Goal: Navigation & Orientation: Find specific page/section

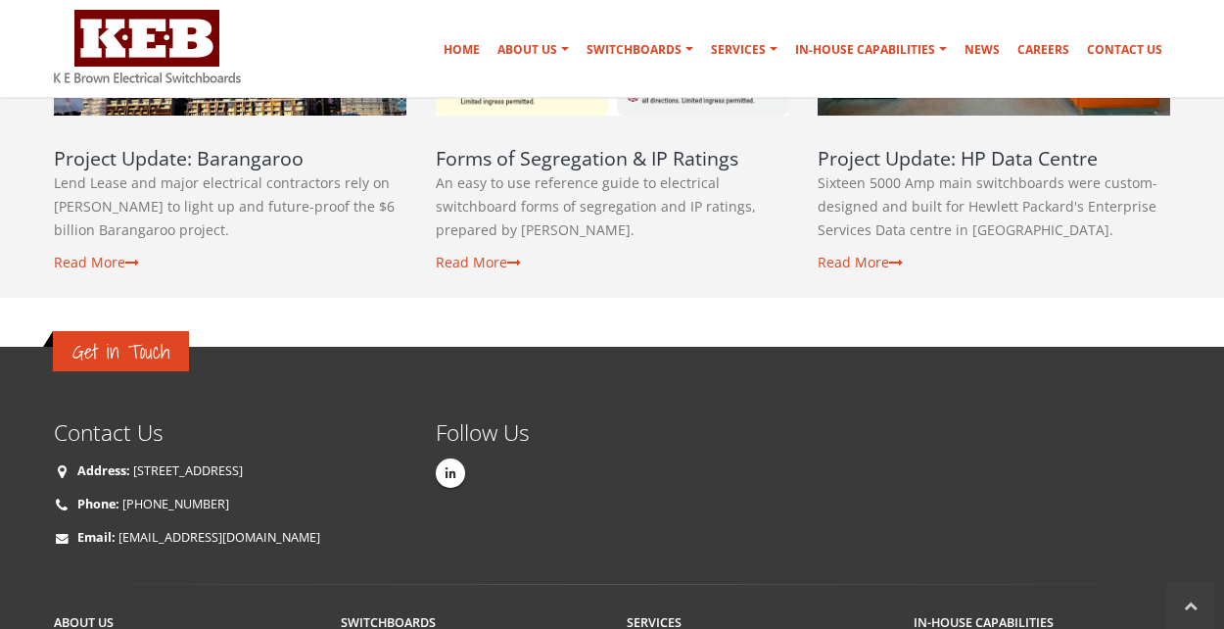
scroll to position [3639, 0]
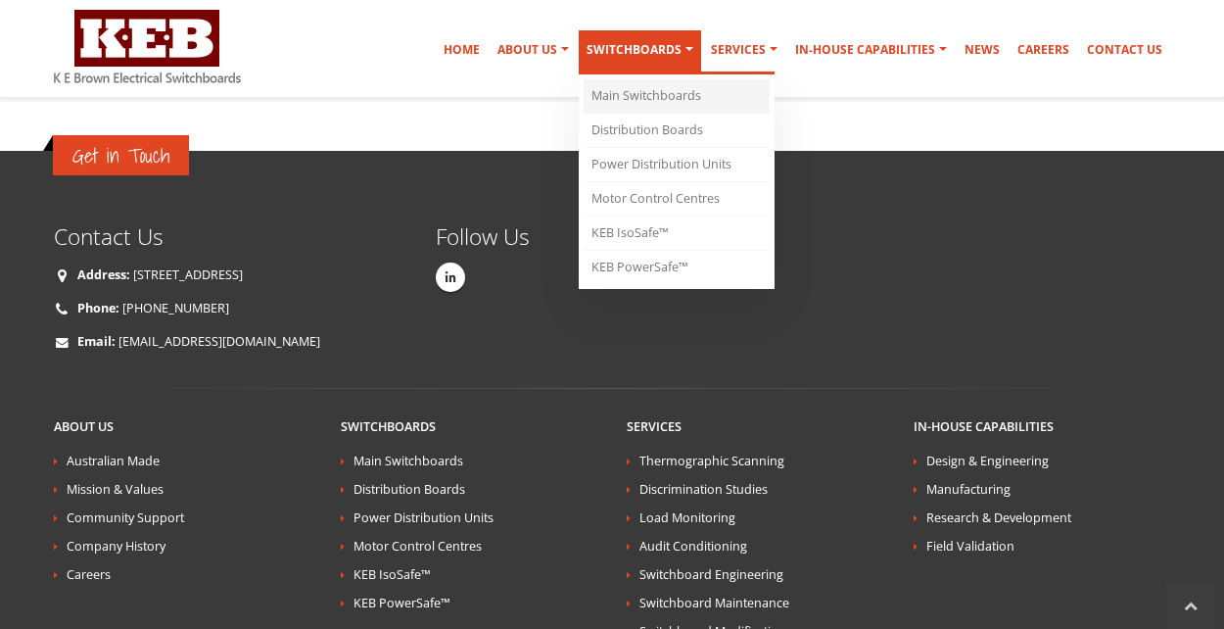
click at [653, 96] on link "Main Switchboards" at bounding box center [677, 96] width 186 height 34
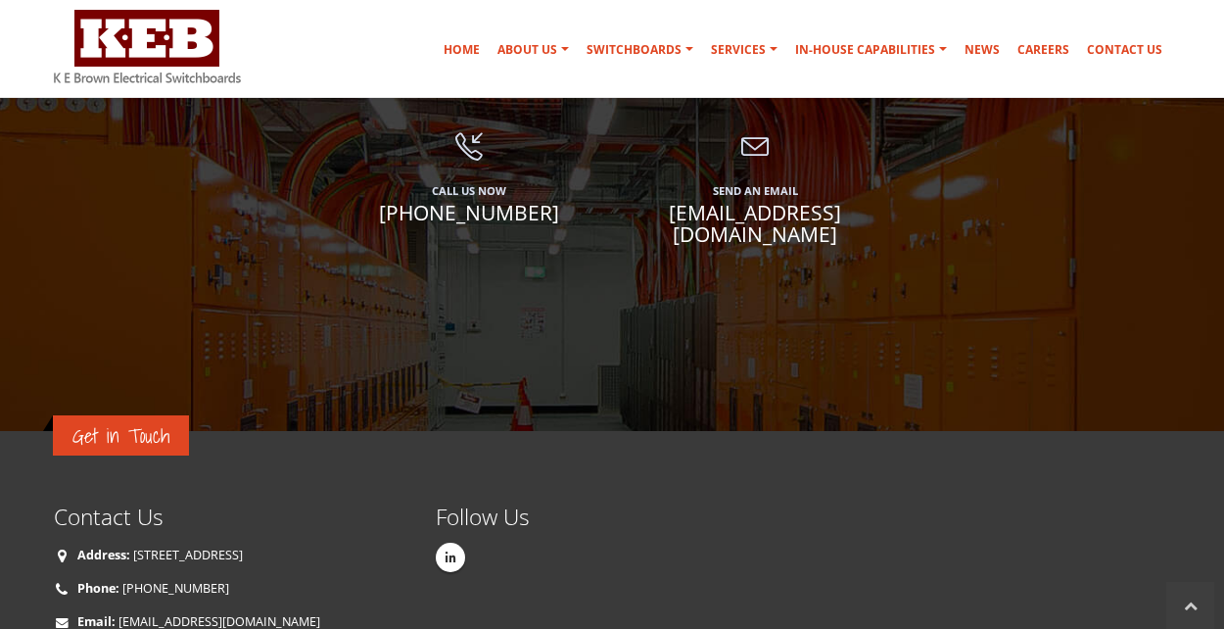
scroll to position [4391, 0]
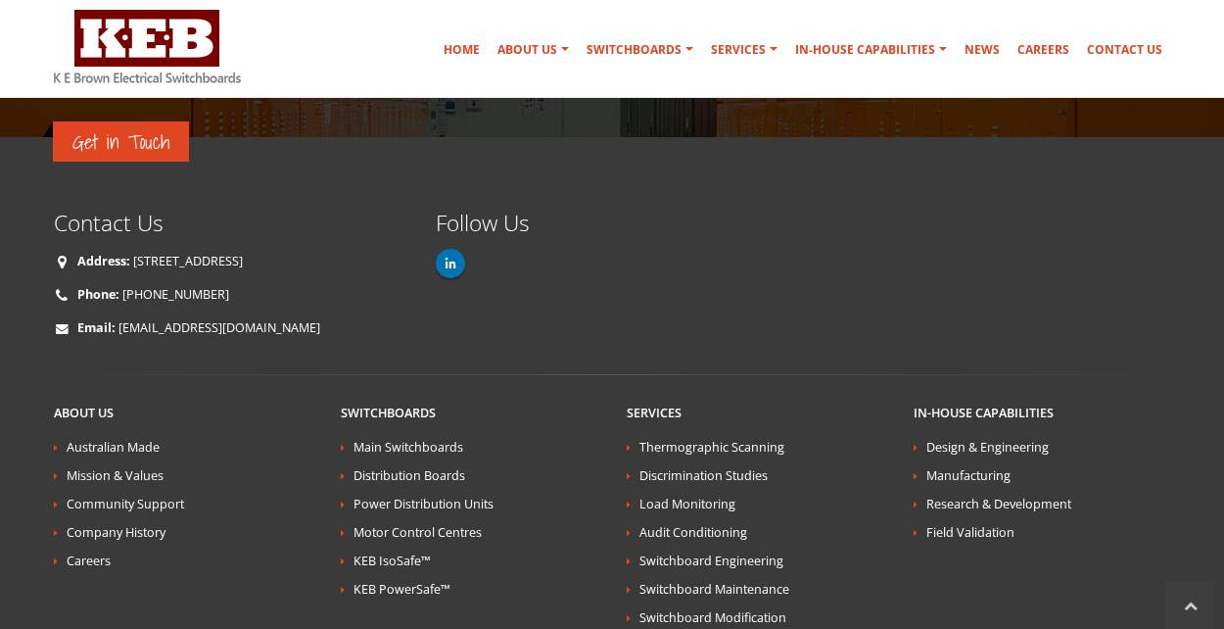
click at [453, 251] on link at bounding box center [450, 263] width 29 height 29
click at [181, 27] on img at bounding box center [147, 46] width 187 height 73
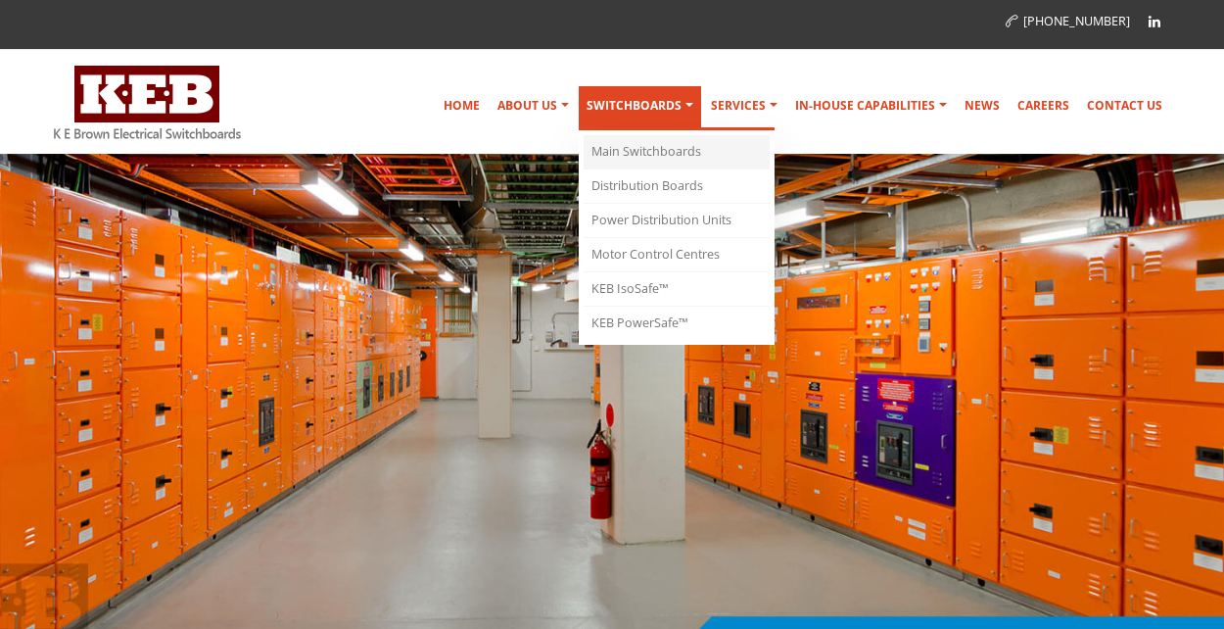
click at [660, 145] on link "Main Switchboards" at bounding box center [677, 152] width 186 height 34
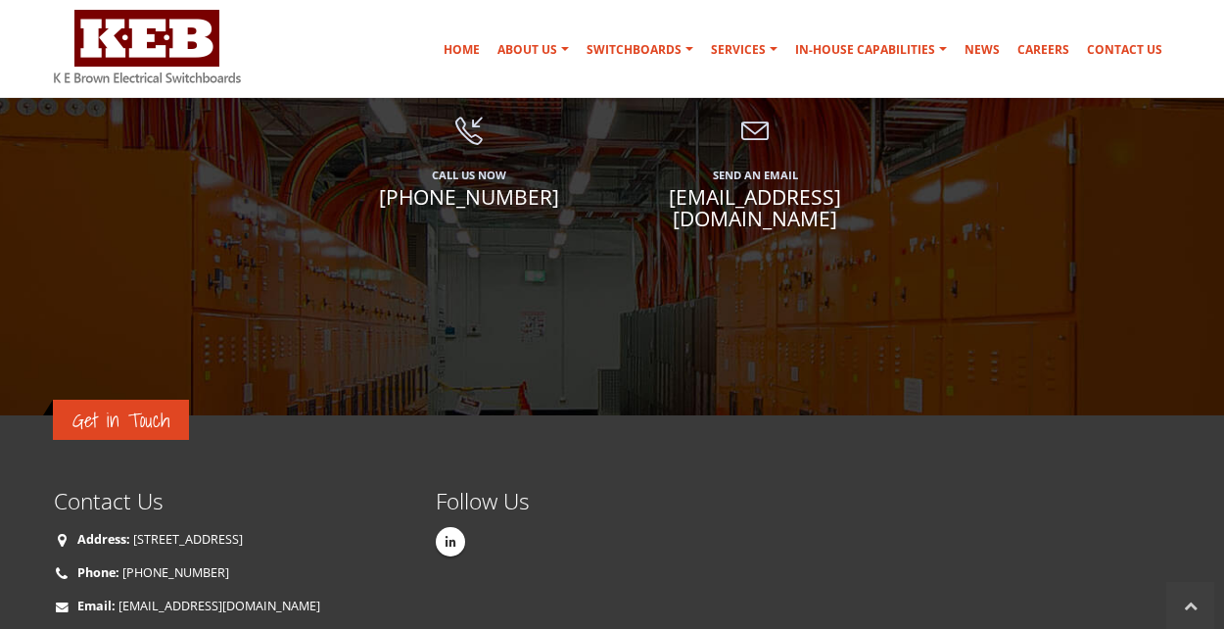
scroll to position [4587, 0]
